Goal: Information Seeking & Learning: Learn about a topic

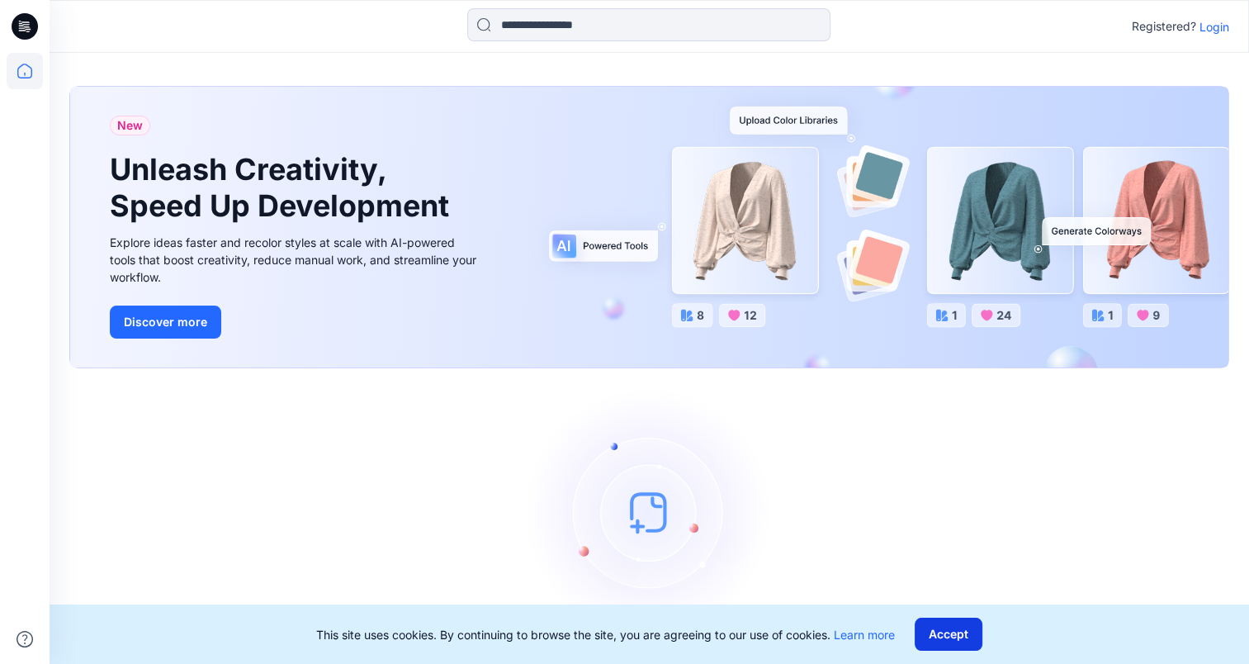
click at [936, 637] on button "Accept" at bounding box center [949, 633] width 68 height 33
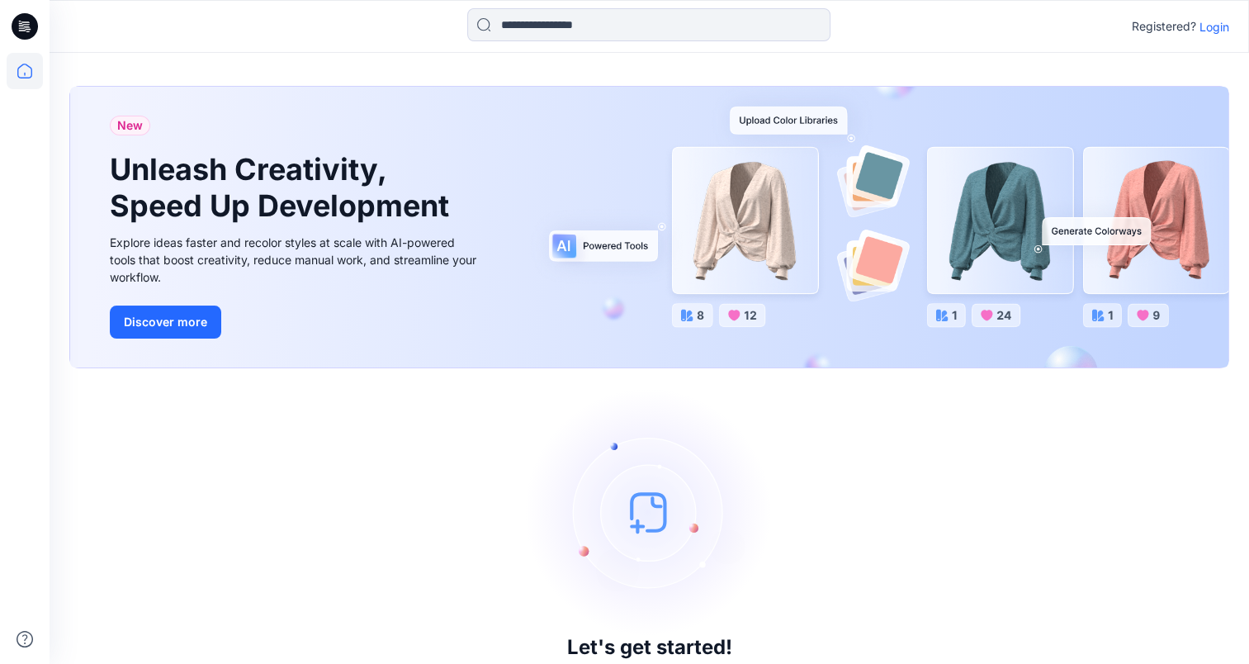
click at [1213, 21] on p "Login" at bounding box center [1214, 26] width 30 height 17
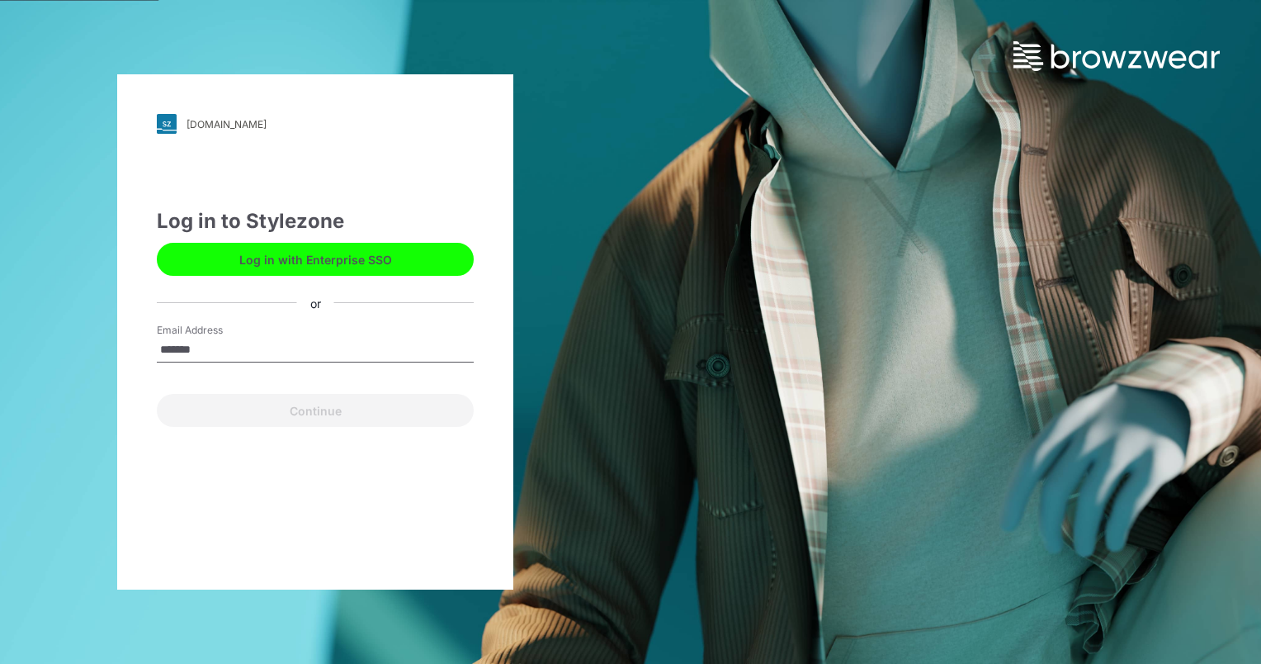
type input "**********"
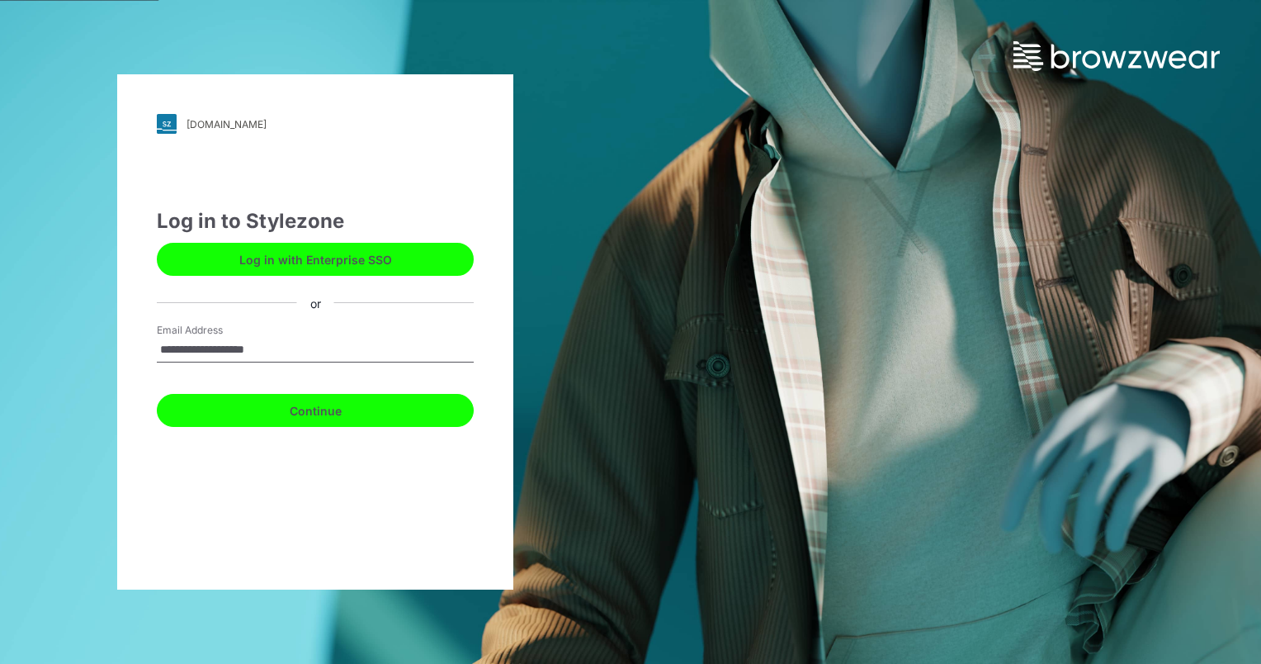
click at [286, 413] on button "Continue" at bounding box center [315, 410] width 317 height 33
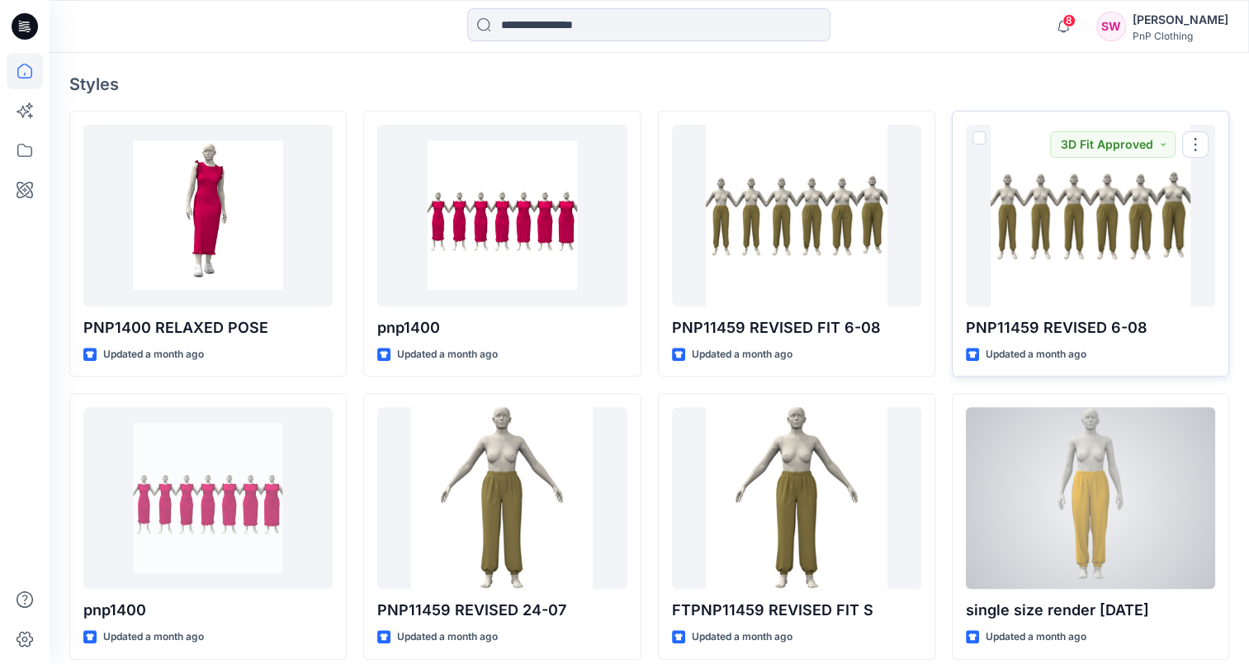
scroll to position [578, 0]
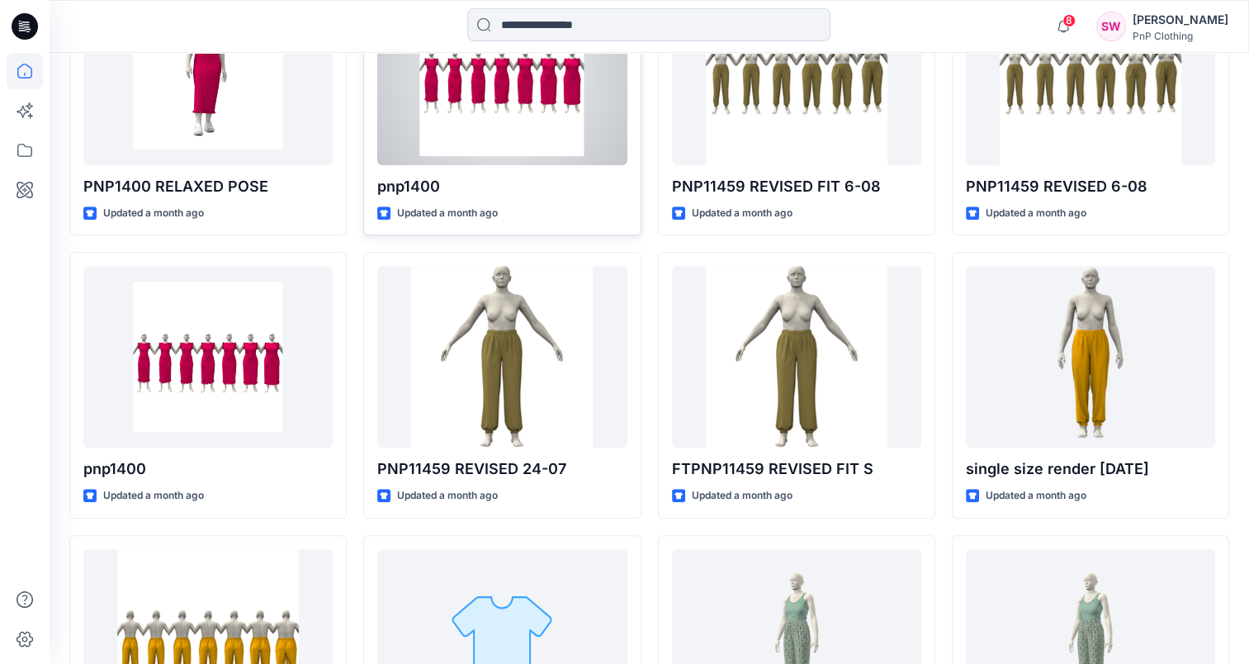
click at [540, 120] on div at bounding box center [501, 74] width 249 height 182
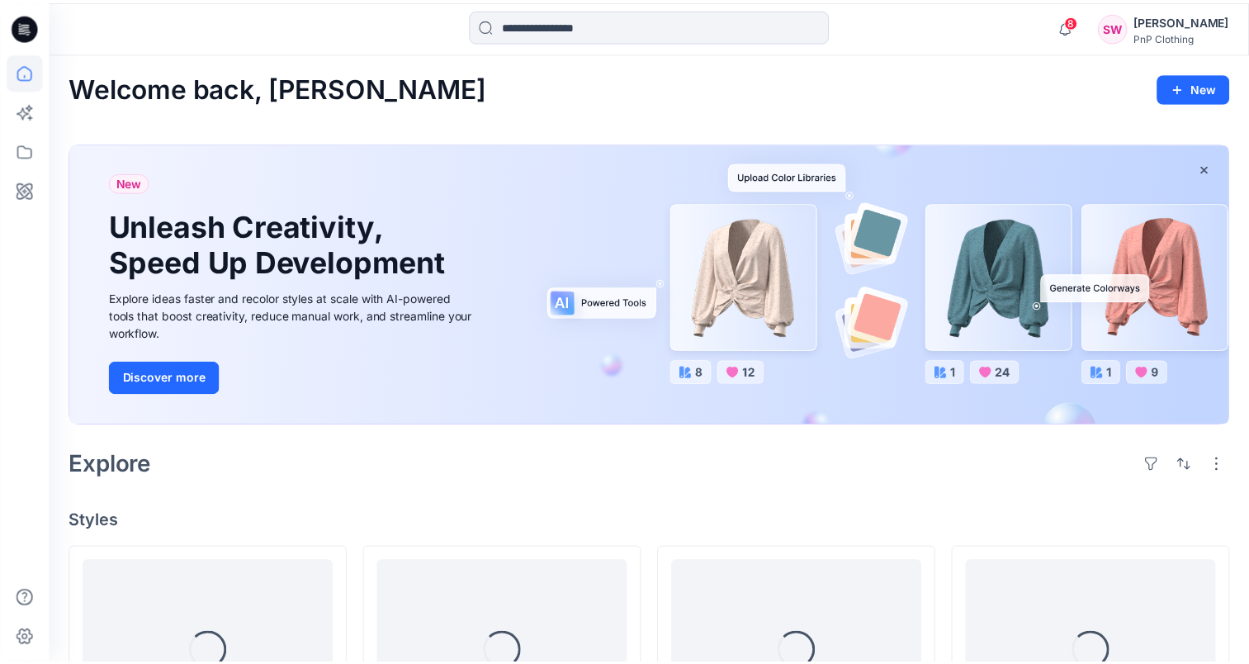
scroll to position [578, 0]
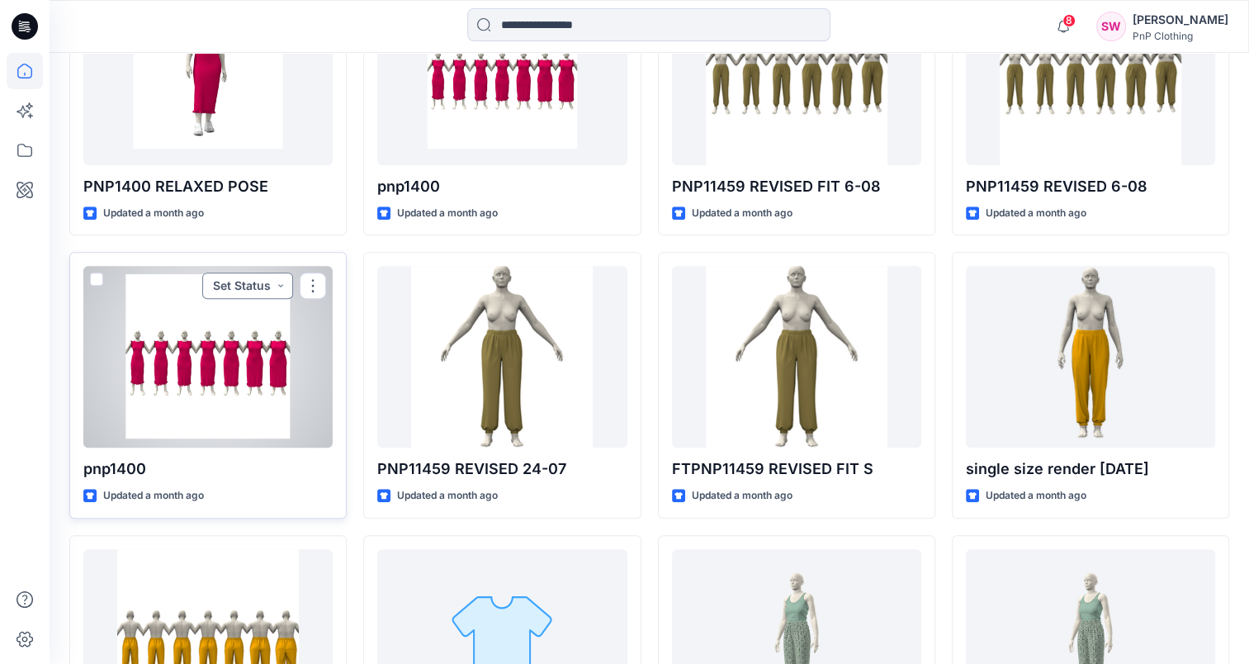
click at [229, 293] on button "Set Status" at bounding box center [247, 285] width 91 height 26
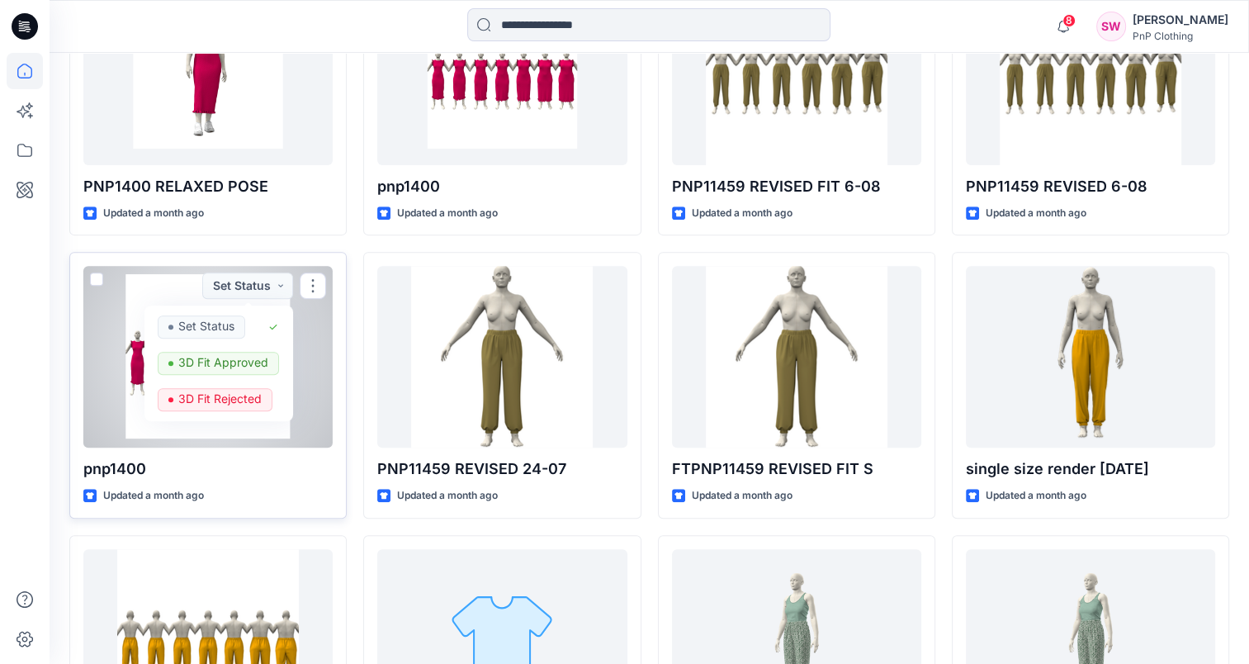
click at [110, 332] on div at bounding box center [207, 357] width 249 height 182
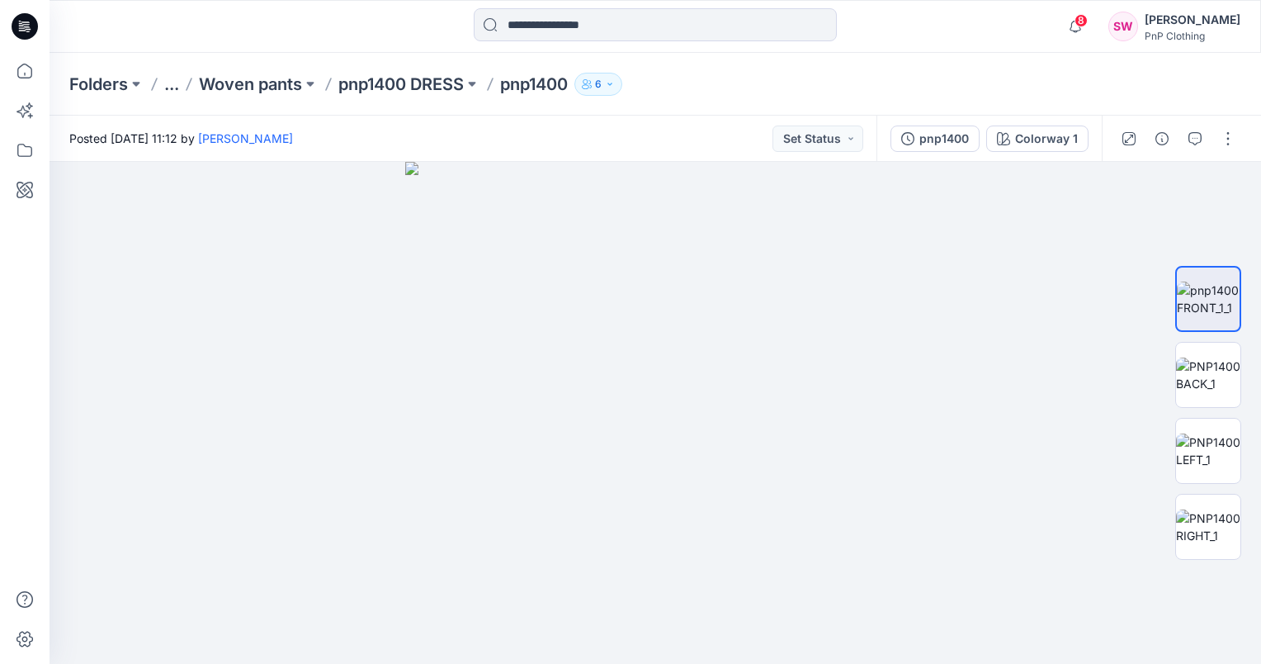
type textarea "**********"
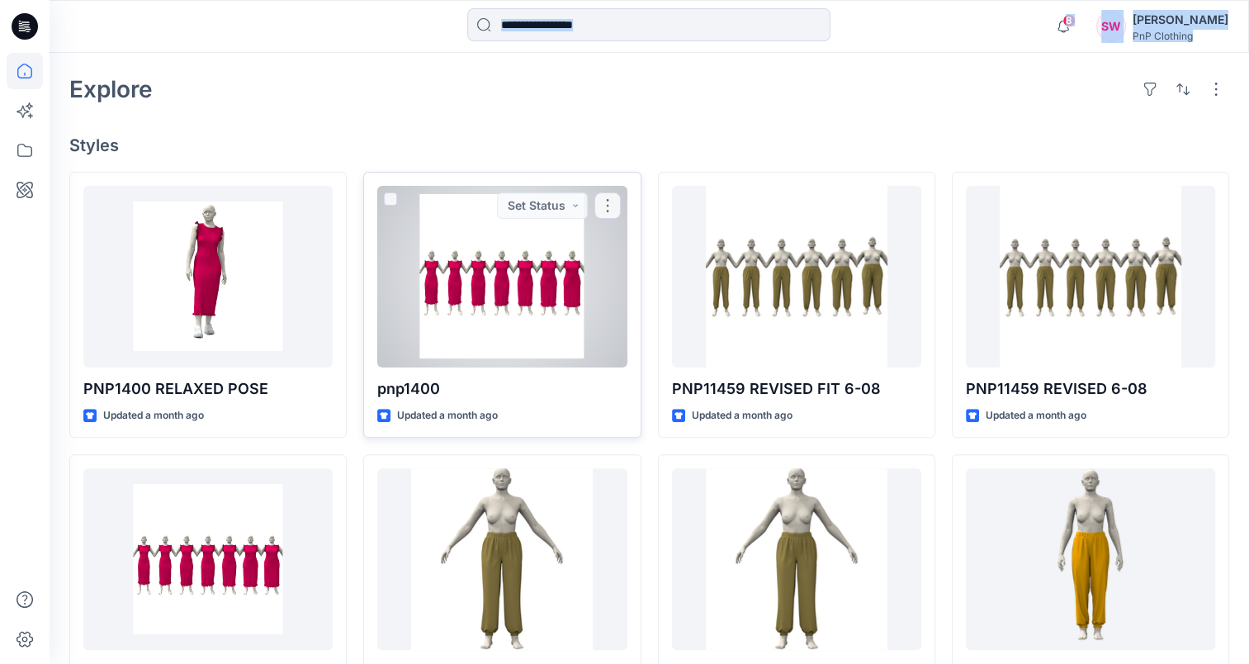
scroll to position [413, 0]
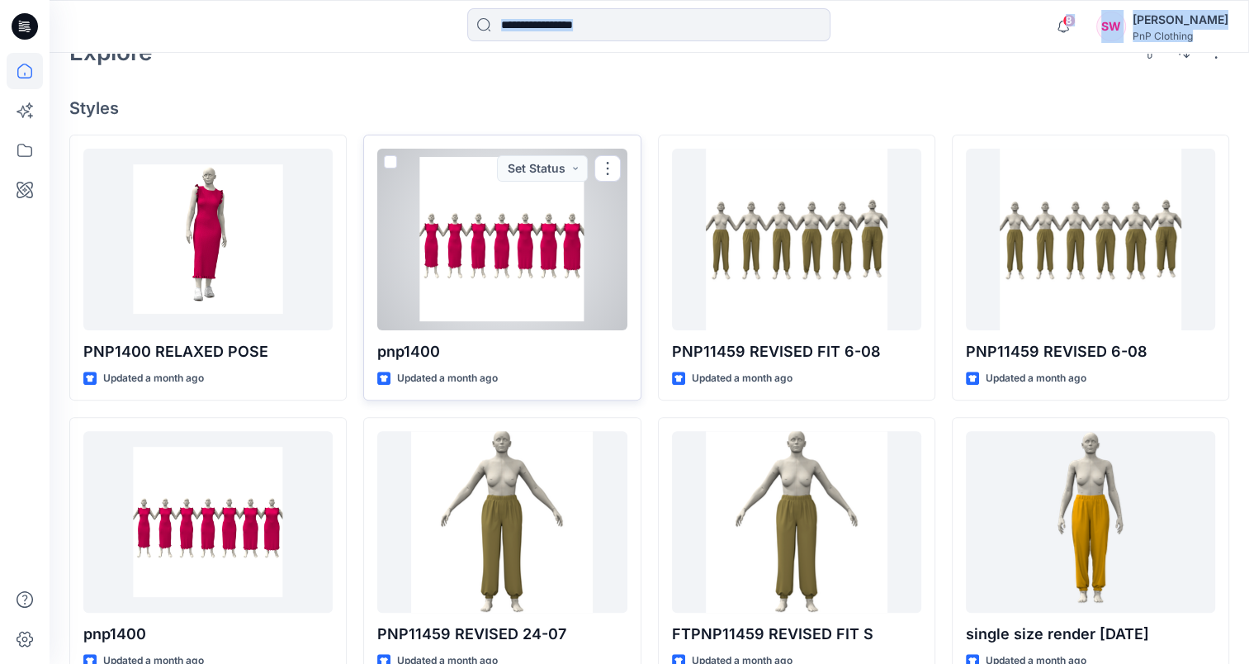
click at [505, 256] on div at bounding box center [501, 240] width 249 height 182
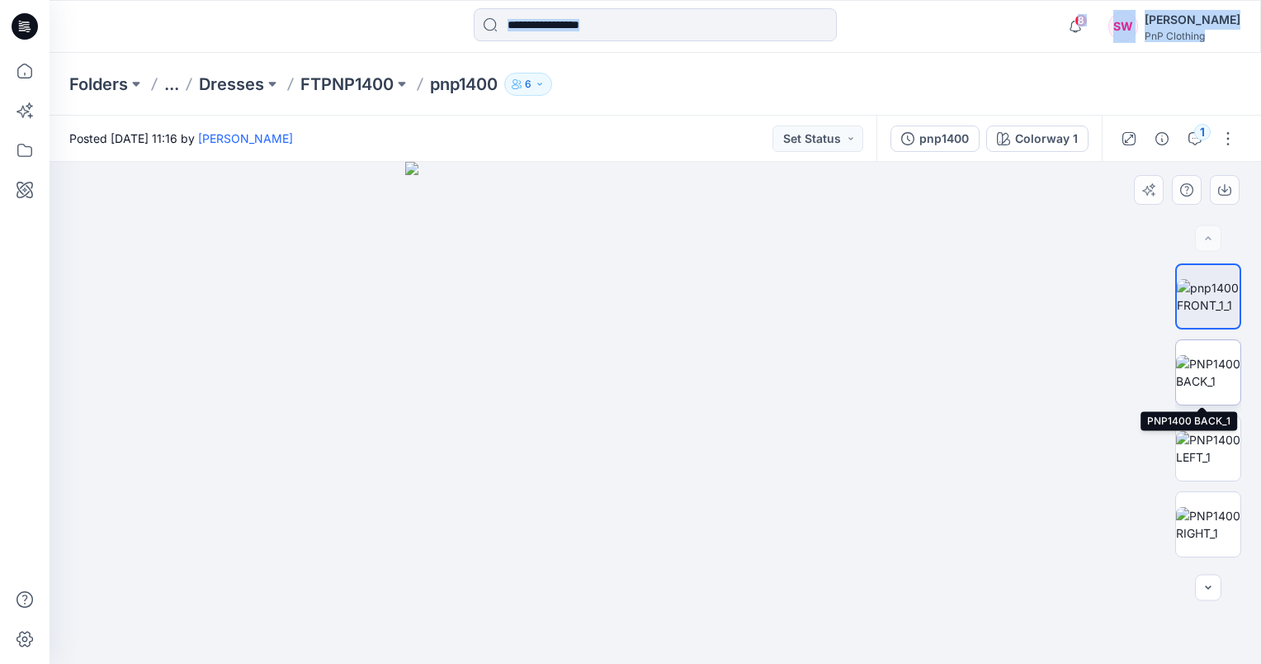
click at [1194, 363] on img at bounding box center [1208, 372] width 64 height 35
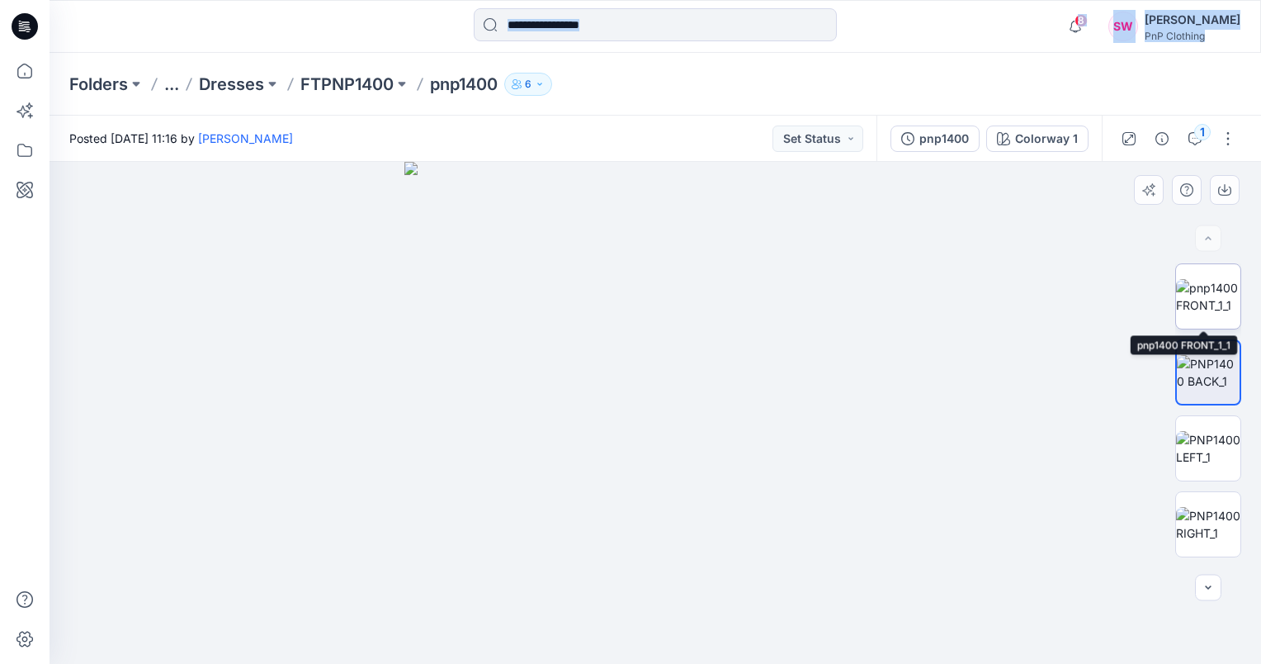
click at [1193, 295] on img at bounding box center [1208, 296] width 64 height 35
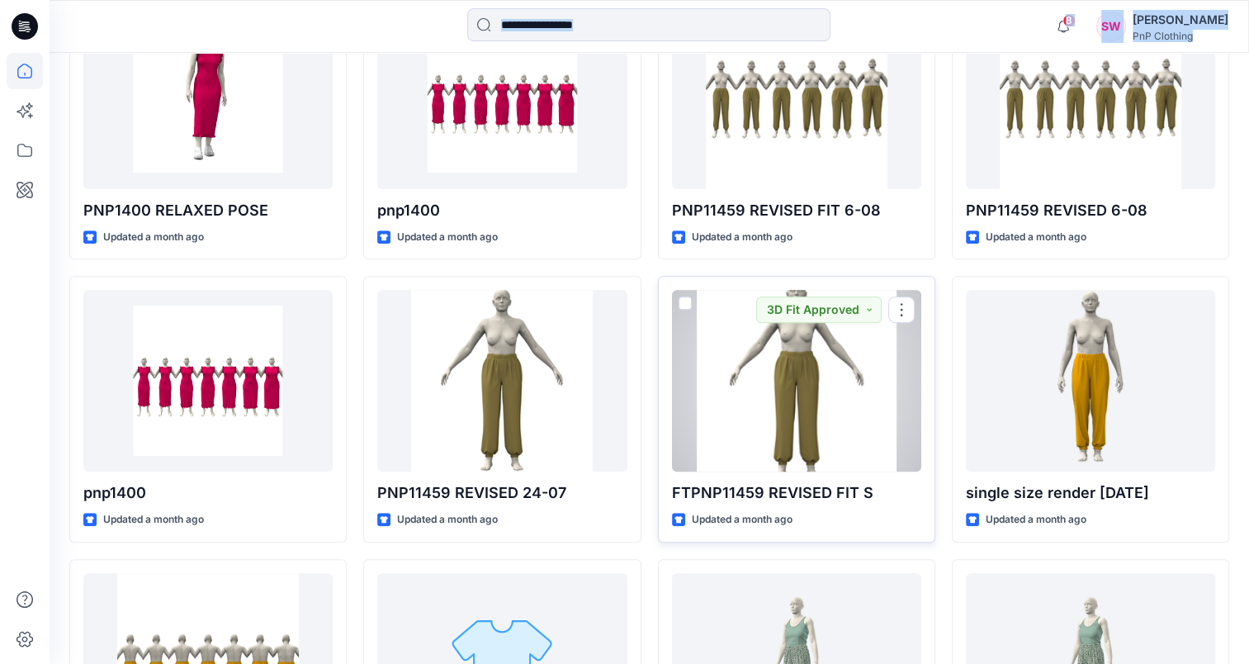
scroll to position [578, 0]
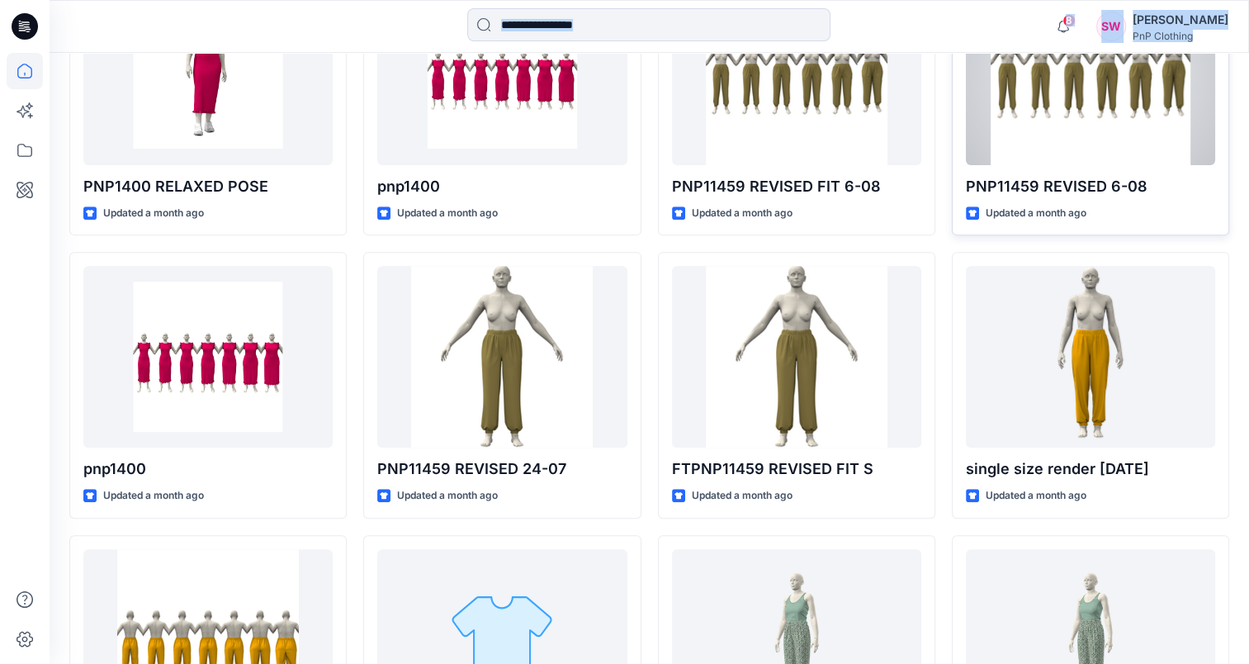
click at [1024, 119] on div at bounding box center [1090, 74] width 249 height 182
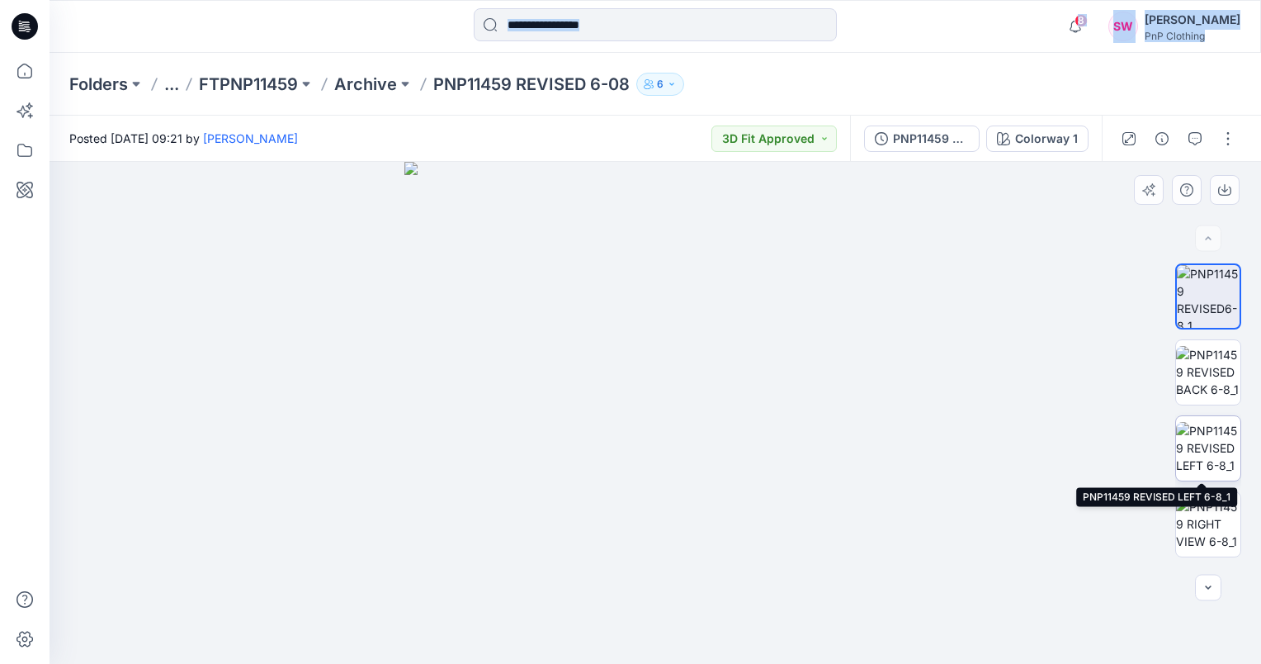
click at [1223, 446] on img at bounding box center [1208, 448] width 64 height 52
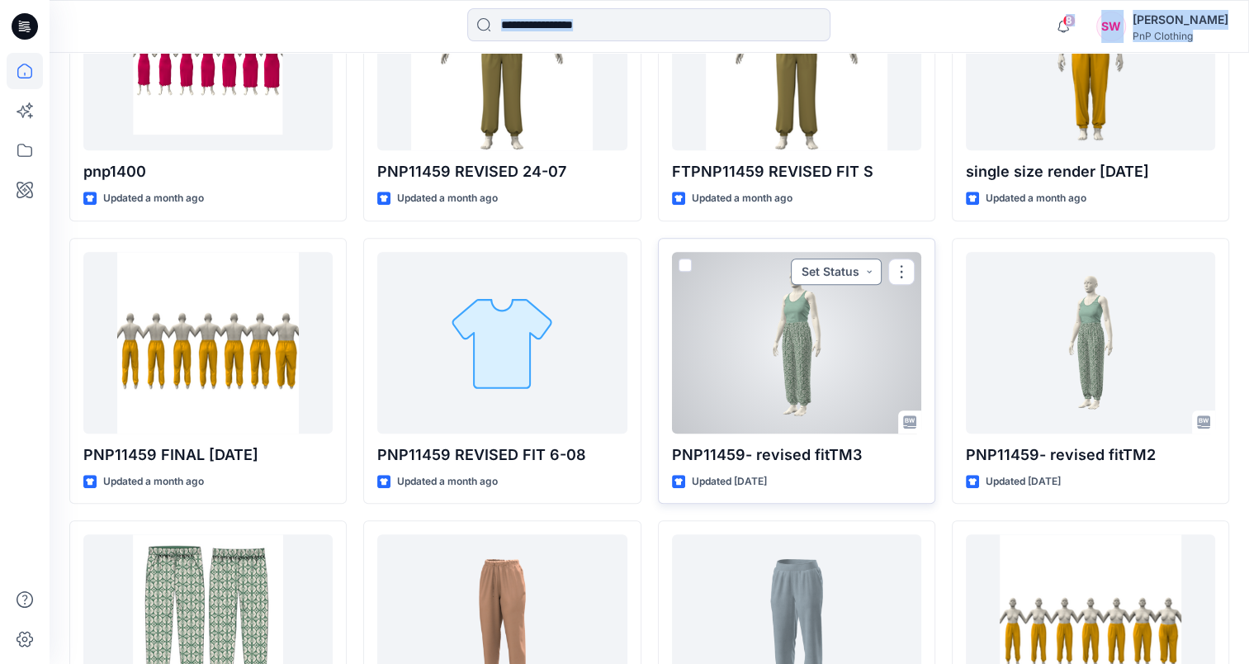
scroll to position [908, 0]
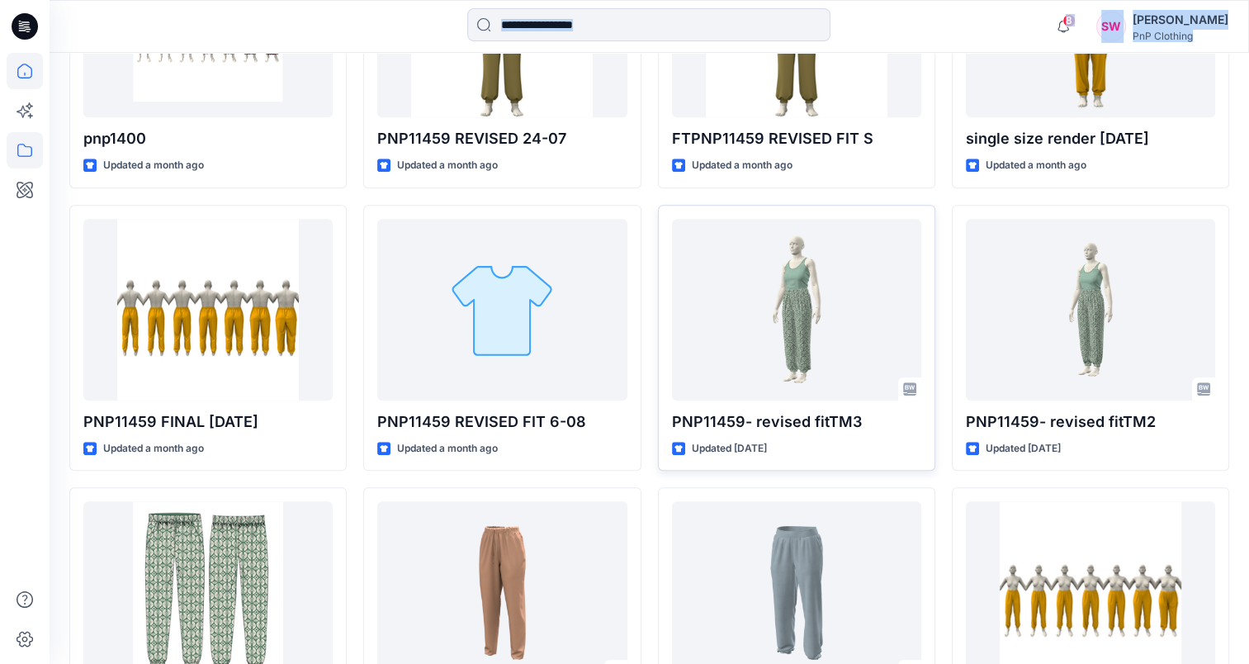
click at [8, 153] on icon at bounding box center [25, 150] width 36 height 36
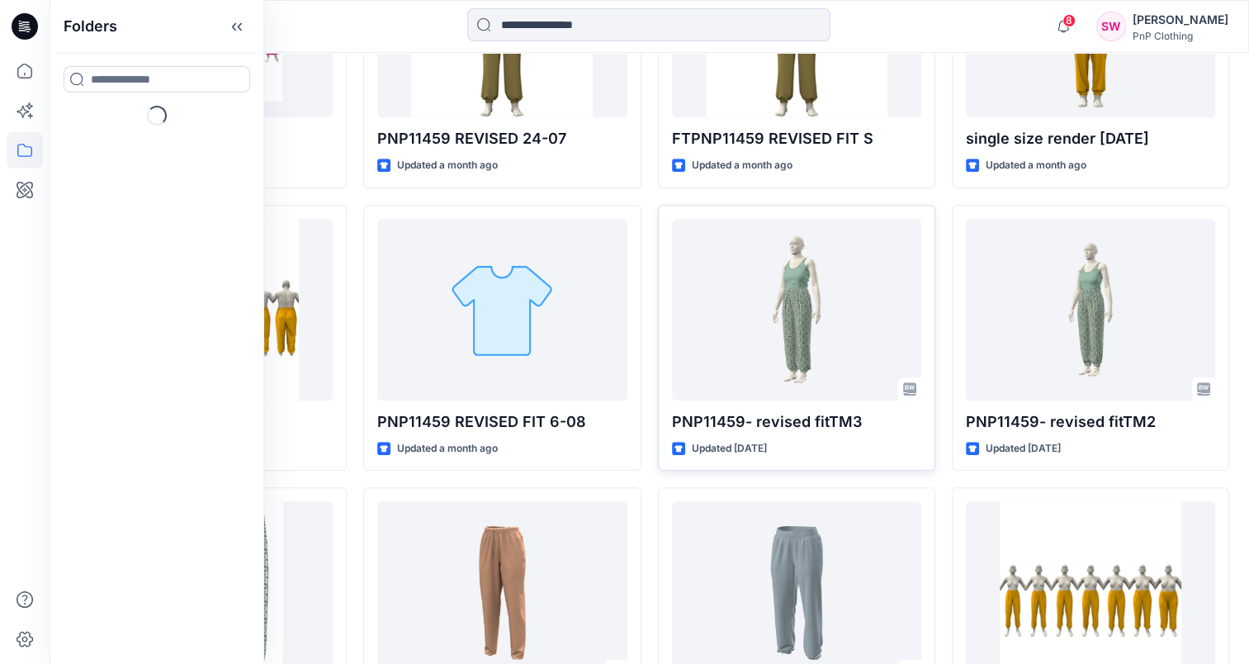
click at [8, 147] on icon at bounding box center [25, 150] width 36 height 36
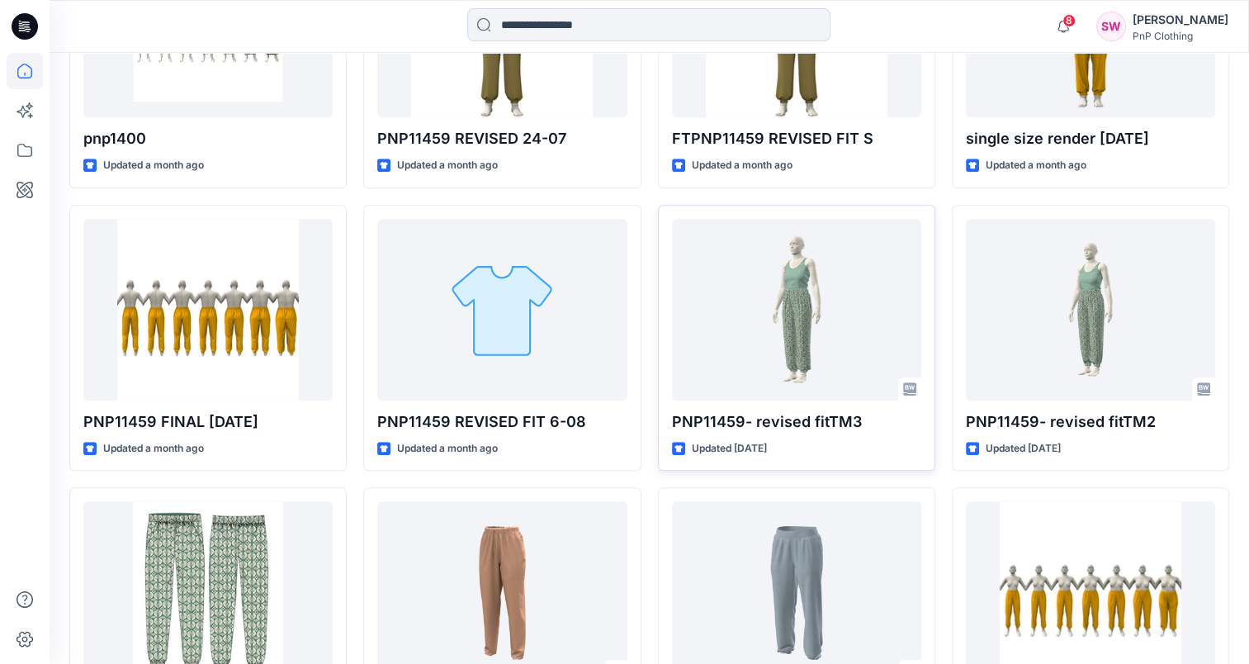
click at [17, 28] on icon at bounding box center [25, 26] width 26 height 26
click at [28, 21] on icon at bounding box center [25, 26] width 26 height 26
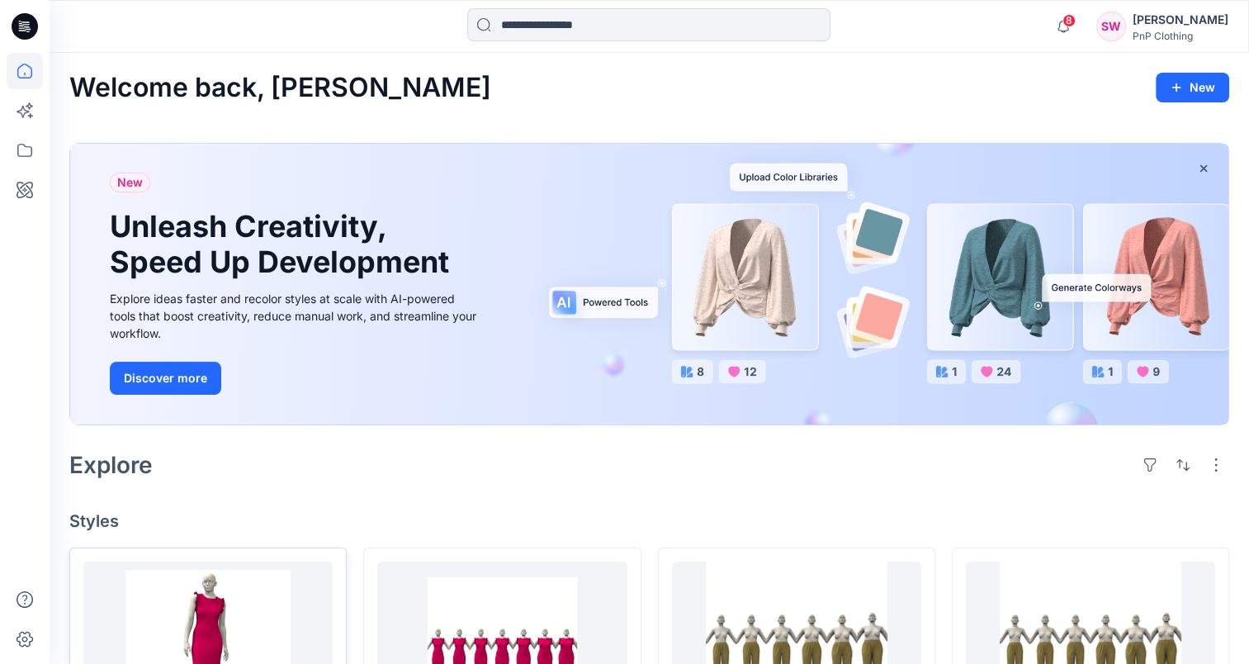
scroll to position [330, 0]
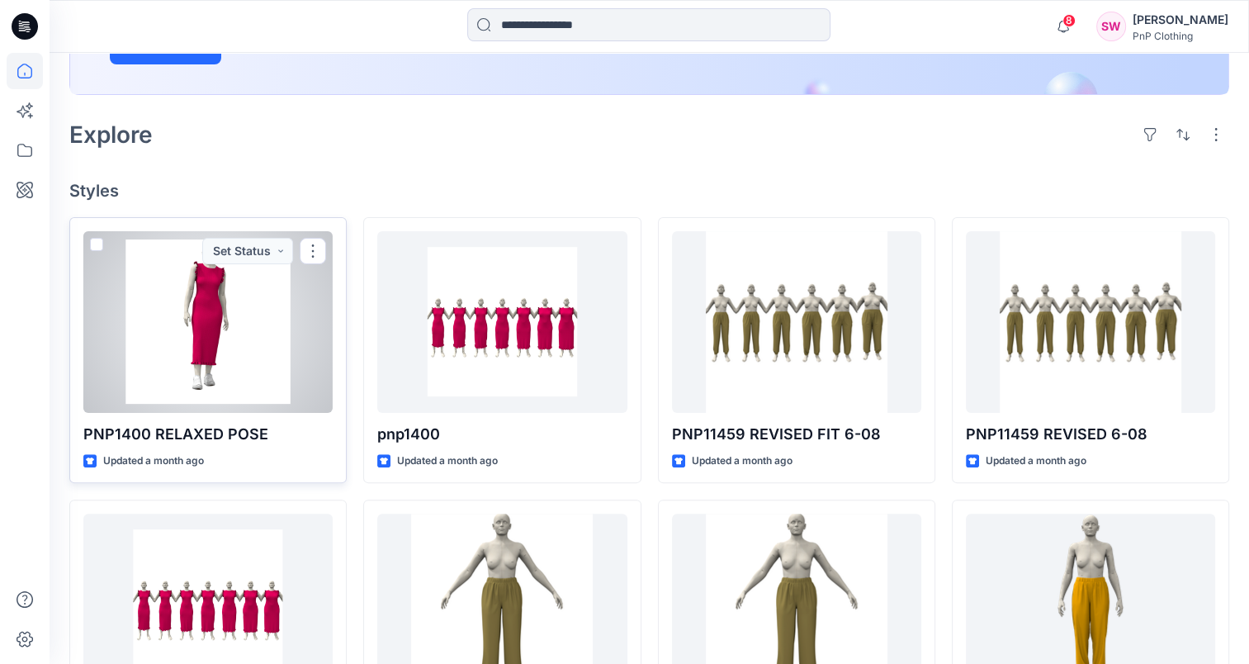
click at [260, 296] on div at bounding box center [207, 322] width 249 height 182
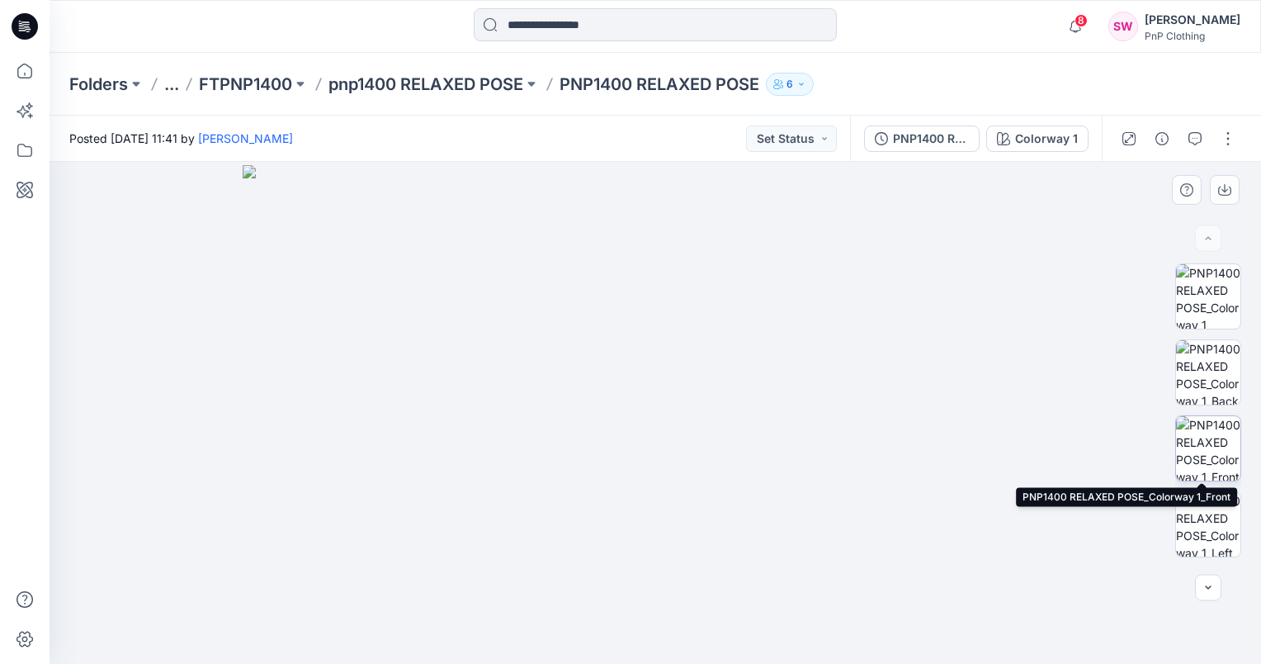
click at [1197, 452] on img at bounding box center [1208, 448] width 64 height 64
